Goal: Information Seeking & Learning: Learn about a topic

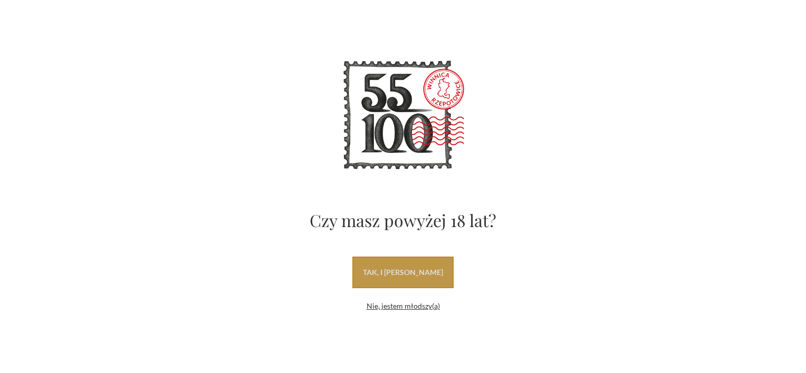
click at [392, 267] on link "tak, i uwielbiam wino" at bounding box center [402, 273] width 101 height 32
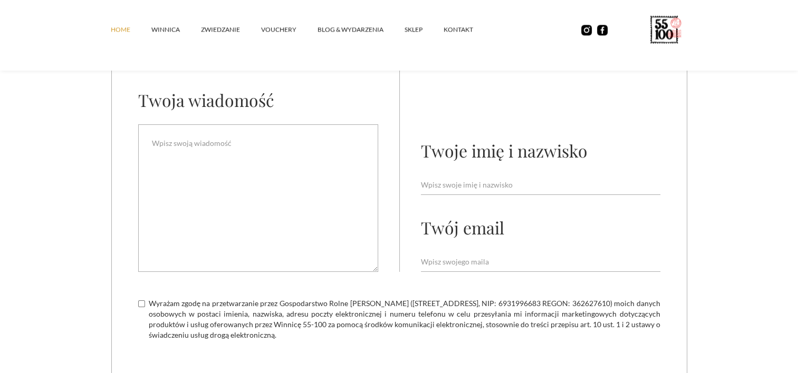
scroll to position [3548, 0]
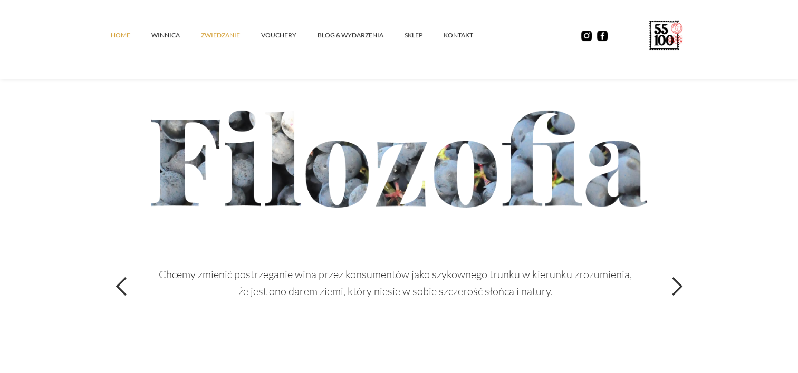
click at [214, 36] on link "ZWIEDZANIE" at bounding box center [231, 36] width 60 height 32
click at [386, 209] on div "Konsumpcja wina to doświadczenie, które przywołuje wspomnienia i pamiątki z róż…" at bounding box center [399, 287] width 576 height 158
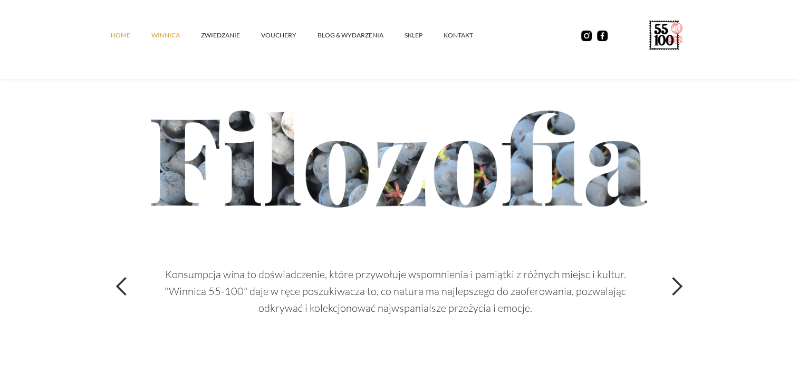
click at [160, 34] on link "winnica" at bounding box center [176, 36] width 50 height 32
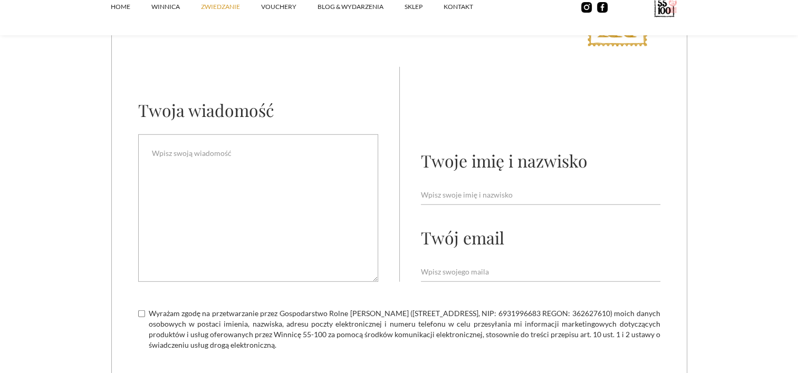
scroll to position [3041, 0]
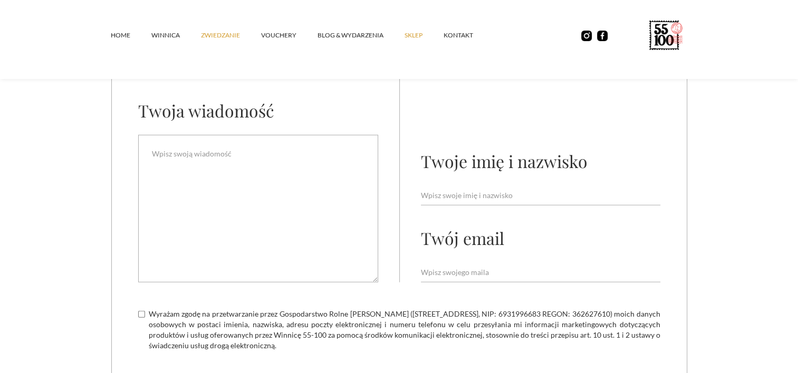
click at [415, 36] on link "SKLEP" at bounding box center [424, 36] width 39 height 32
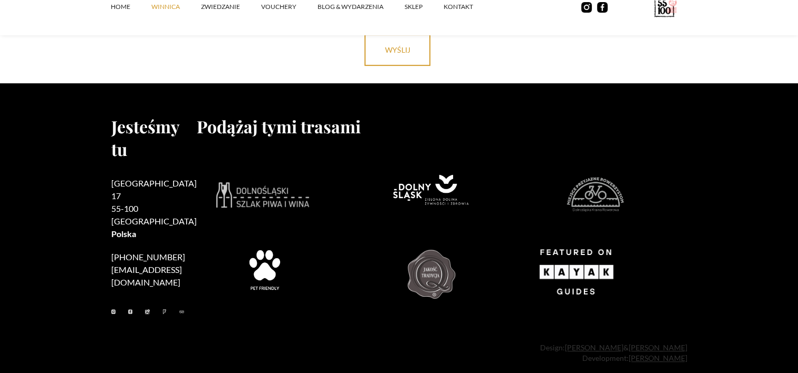
scroll to position [4514, 0]
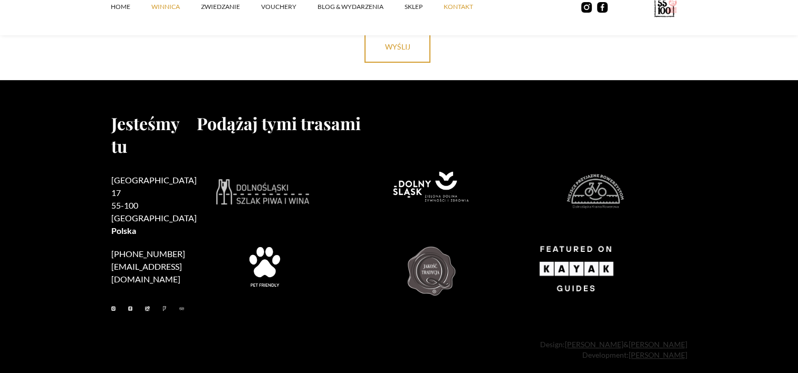
click at [456, 8] on link "kontakt" at bounding box center [469, 7] width 51 height 32
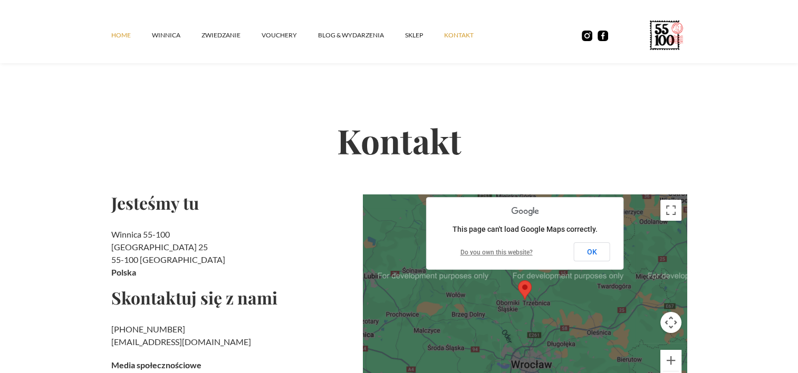
click at [117, 33] on link "Home" at bounding box center [131, 36] width 41 height 32
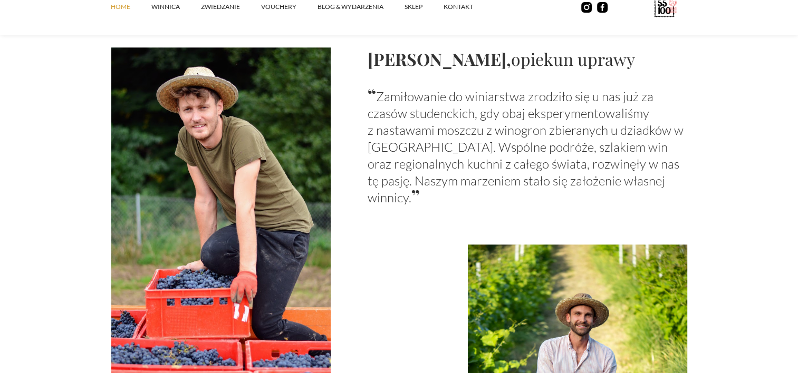
scroll to position [1055, 0]
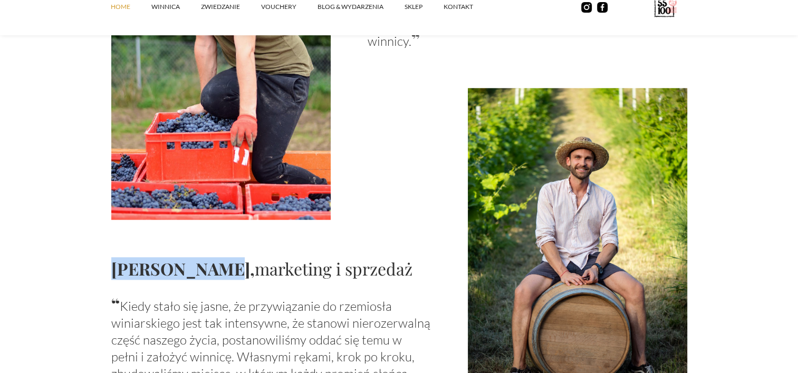
drag, startPoint x: 211, startPoint y: 272, endPoint x: 108, endPoint y: 277, distance: 103.0
copy strong "[PERSON_NAME]"
click at [376, 268] on h2 "[PERSON_NAME], marketing i sprzedaż" at bounding box center [271, 268] width 320 height 23
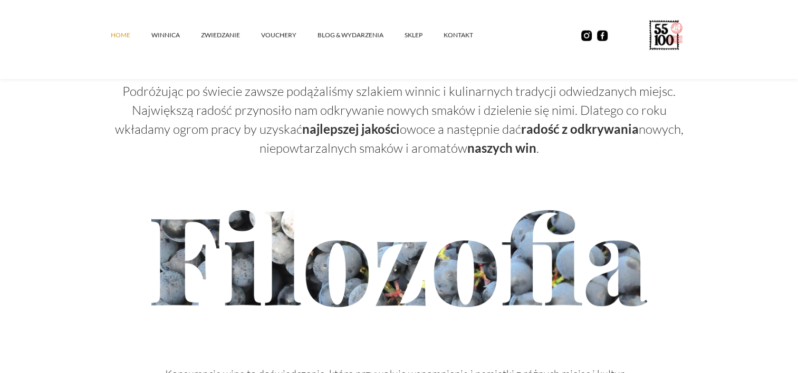
scroll to position [3165, 0]
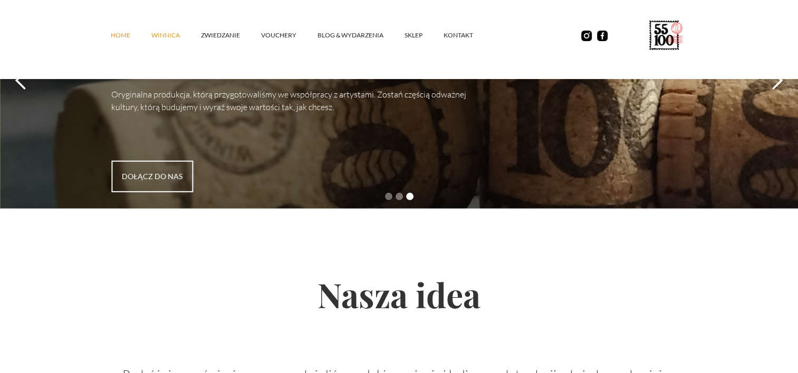
click at [179, 39] on link "winnica" at bounding box center [176, 36] width 50 height 32
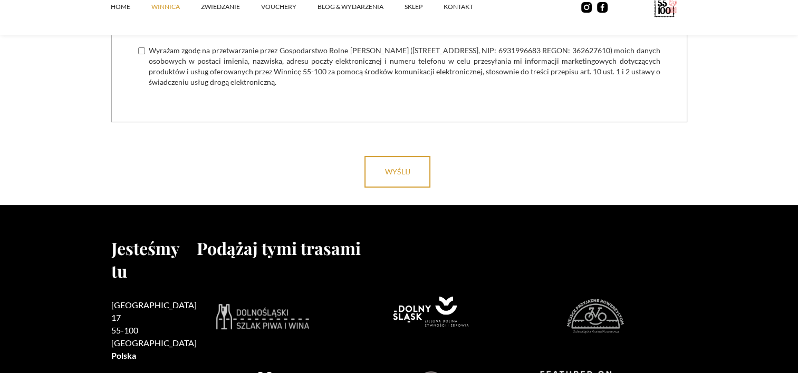
scroll to position [4250, 0]
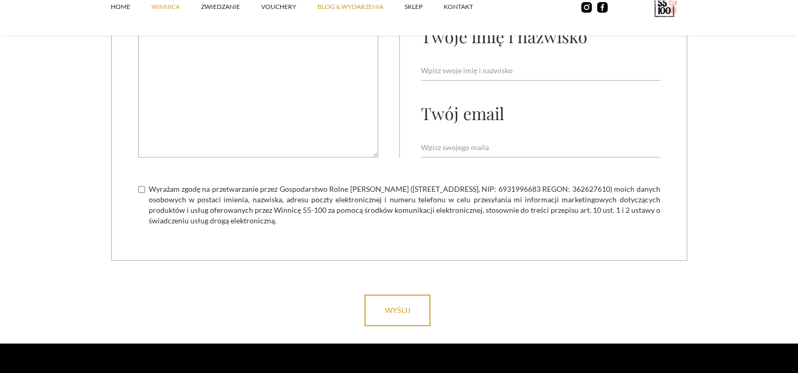
click at [359, 5] on link "Blog & Wydarzenia" at bounding box center [361, 7] width 87 height 32
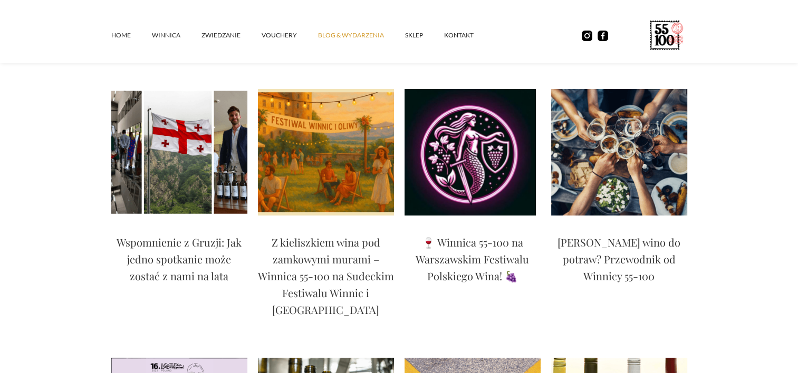
scroll to position [53, 0]
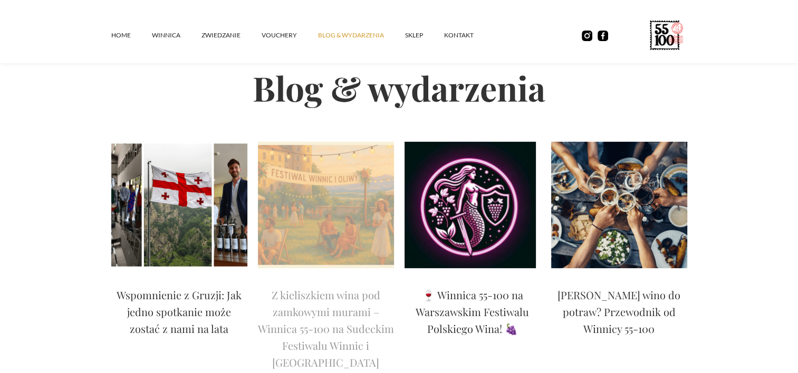
click at [288, 320] on p "Z kieliszkiem wina pod zamkowymi murami – Winnica 55-100 na Sudeckim Festiwalu …" at bounding box center [326, 329] width 136 height 84
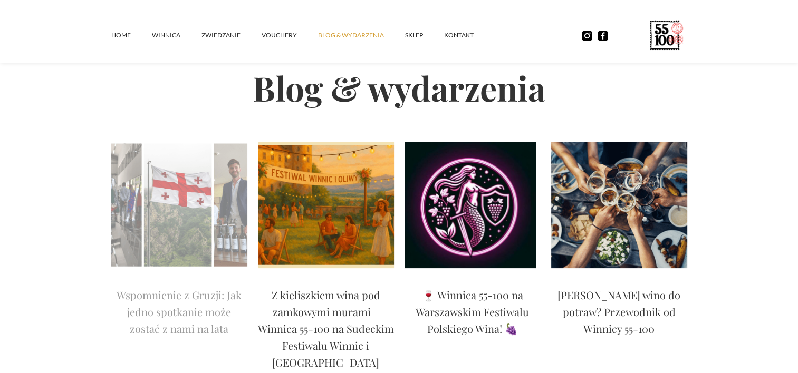
click at [158, 287] on p "Wspomnienie z Gruzji: Jak jedno spotkanie może zostać z nami na lata" at bounding box center [179, 312] width 136 height 51
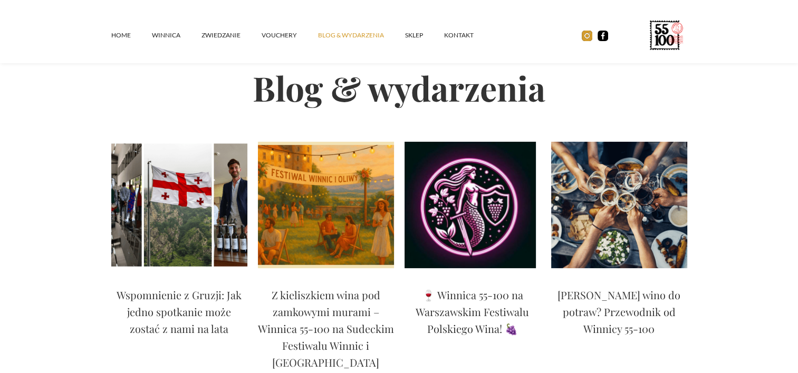
click at [582, 40] on img at bounding box center [587, 36] width 11 height 11
click at [603, 37] on img at bounding box center [603, 36] width 11 height 11
click at [222, 35] on link "ZWIEDZANIE" at bounding box center [231, 36] width 60 height 32
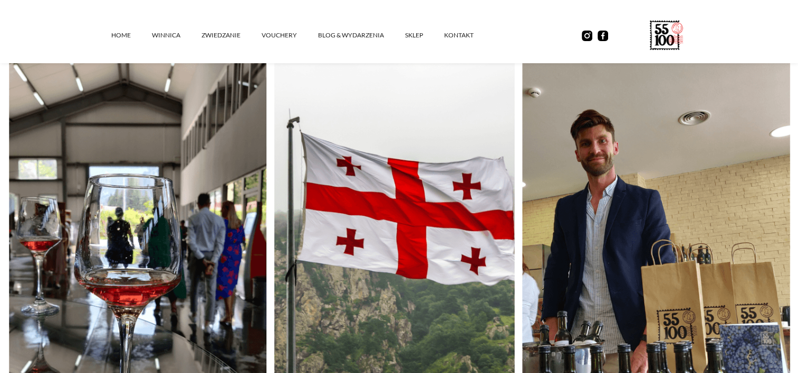
scroll to position [211, 0]
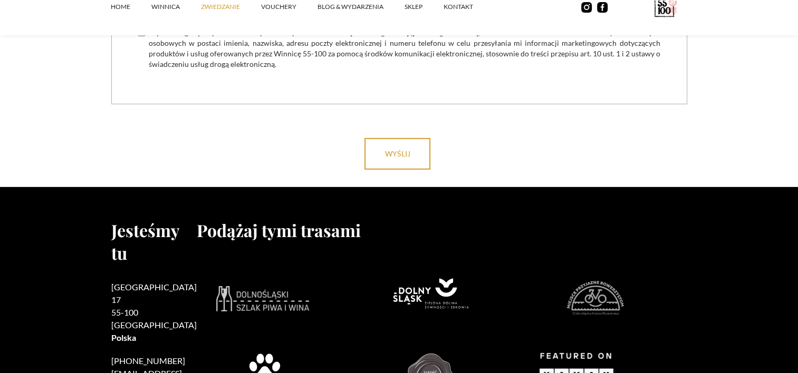
scroll to position [3410, 0]
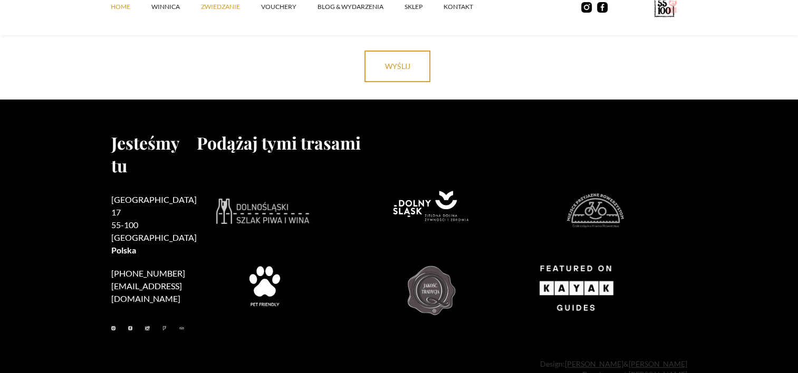
click at [122, 11] on link "Home" at bounding box center [131, 7] width 41 height 32
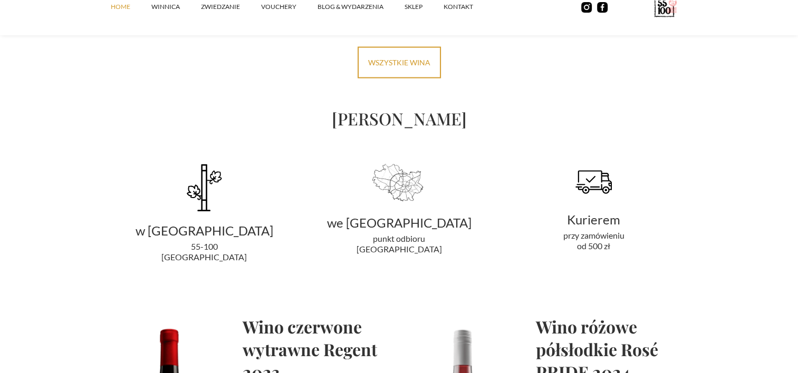
scroll to position [2321, 0]
